Goal: Task Accomplishment & Management: Use online tool/utility

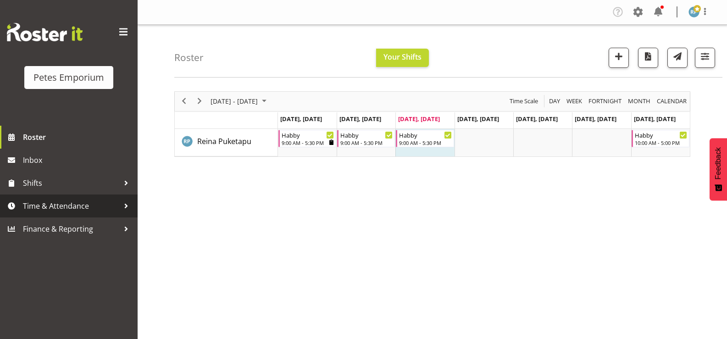
click at [57, 207] on span "Time & Attendance" at bounding box center [71, 206] width 96 height 14
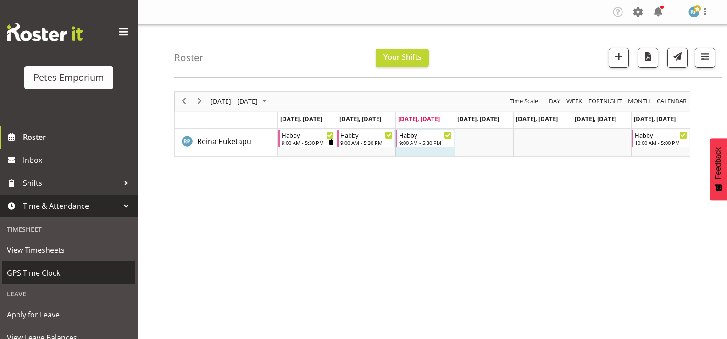
click at [75, 270] on span "GPS Time Clock" at bounding box center [69, 273] width 124 height 14
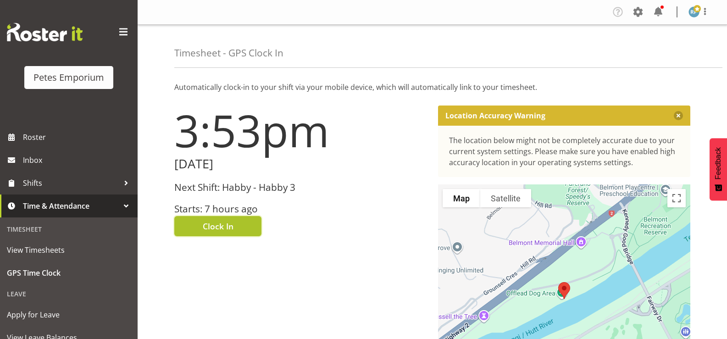
click at [227, 231] on span "Clock In" at bounding box center [218, 226] width 31 height 12
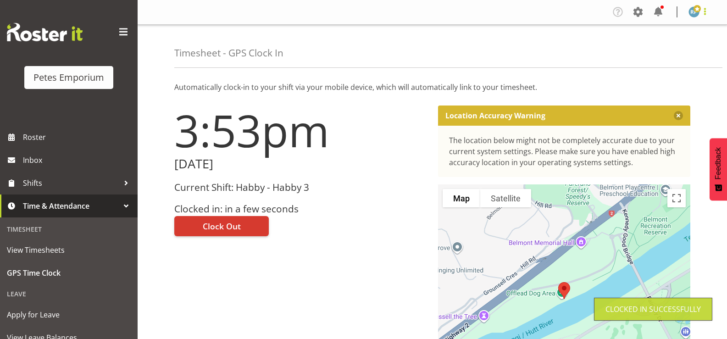
click at [704, 15] on span at bounding box center [704, 11] width 11 height 11
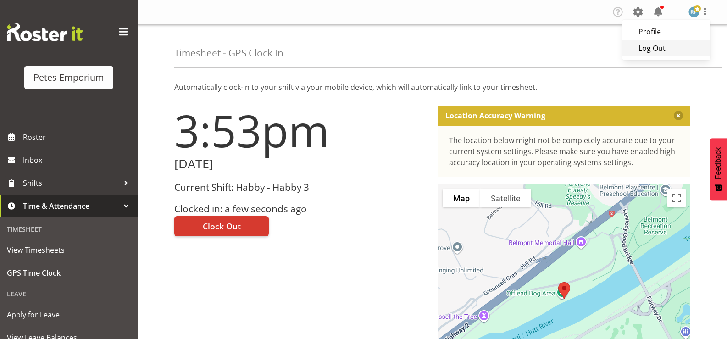
click at [672, 50] on link "Log Out" at bounding box center [666, 48] width 88 height 17
